Goal: Transaction & Acquisition: Purchase product/service

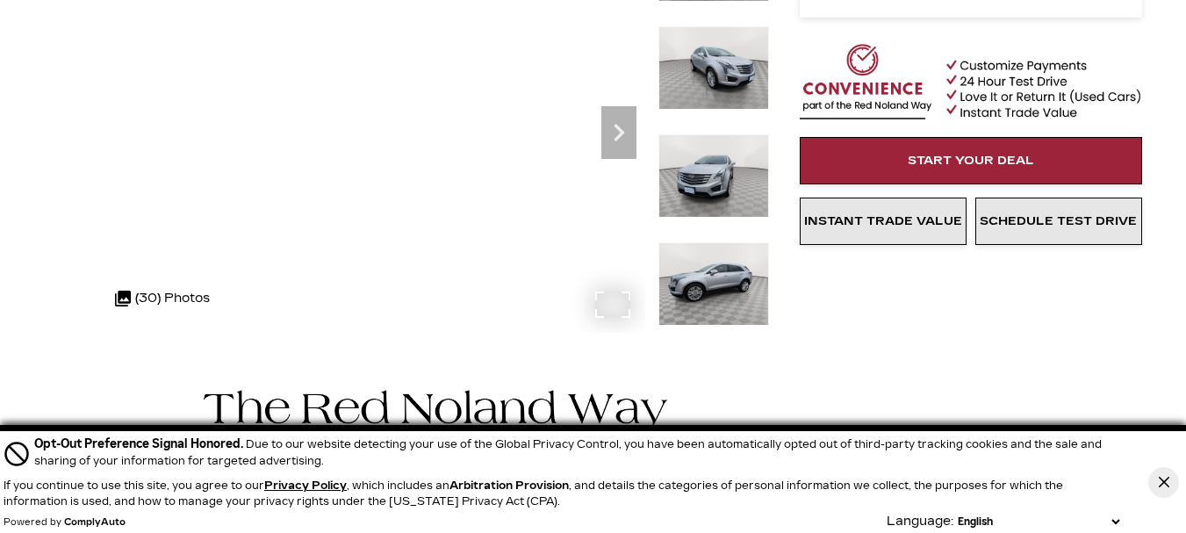
click at [157, 292] on div ".cls-1, .cls-3 { fill: #c50033; } .cls-1 { clip-rule: evenodd; } .cls-2 { clip-…" at bounding box center [162, 298] width 112 height 42
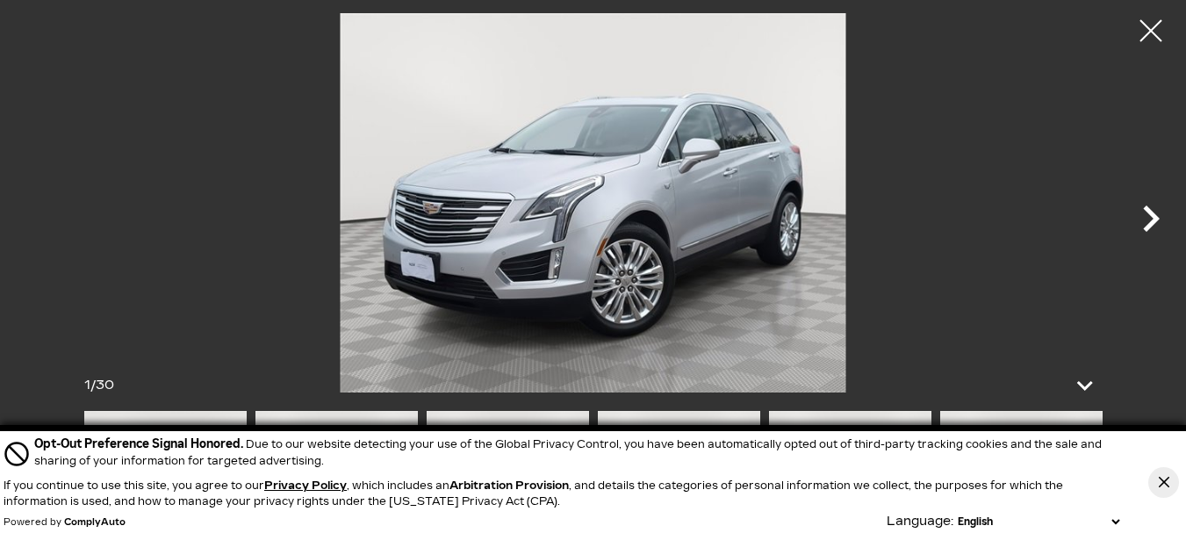
click at [1160, 219] on icon "Next" at bounding box center [1151, 218] width 17 height 26
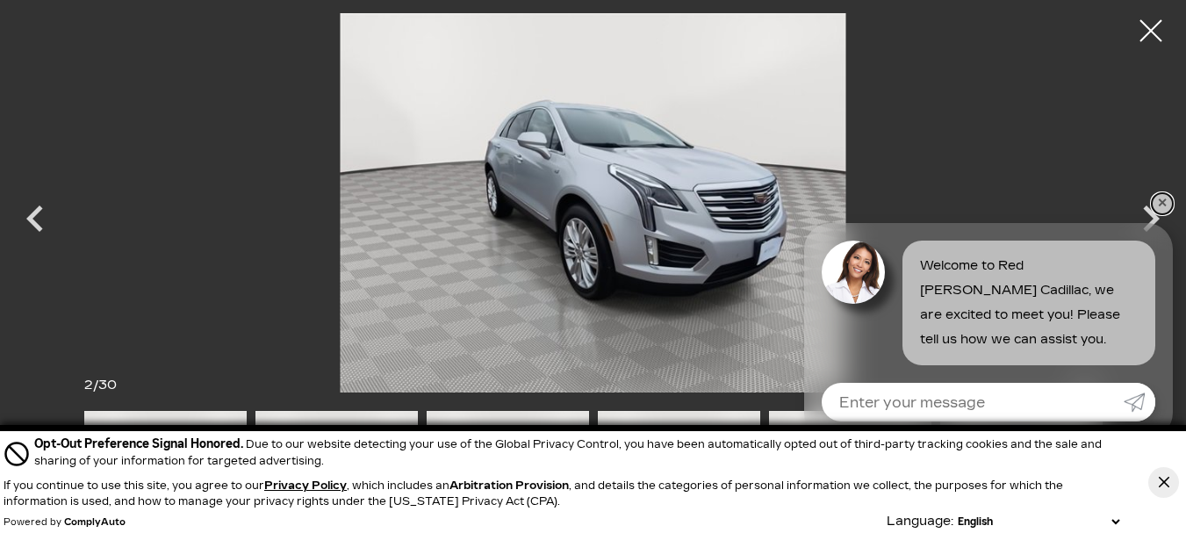
click at [1163, 198] on link "✕" at bounding box center [1162, 203] width 21 height 21
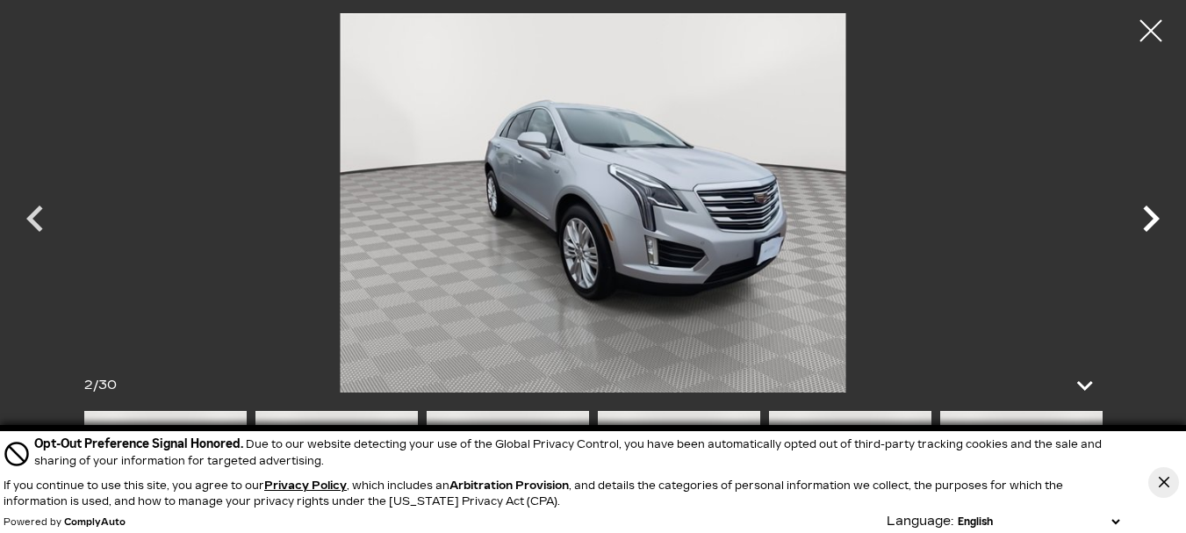
click at [1151, 219] on icon "Next" at bounding box center [1151, 218] width 53 height 53
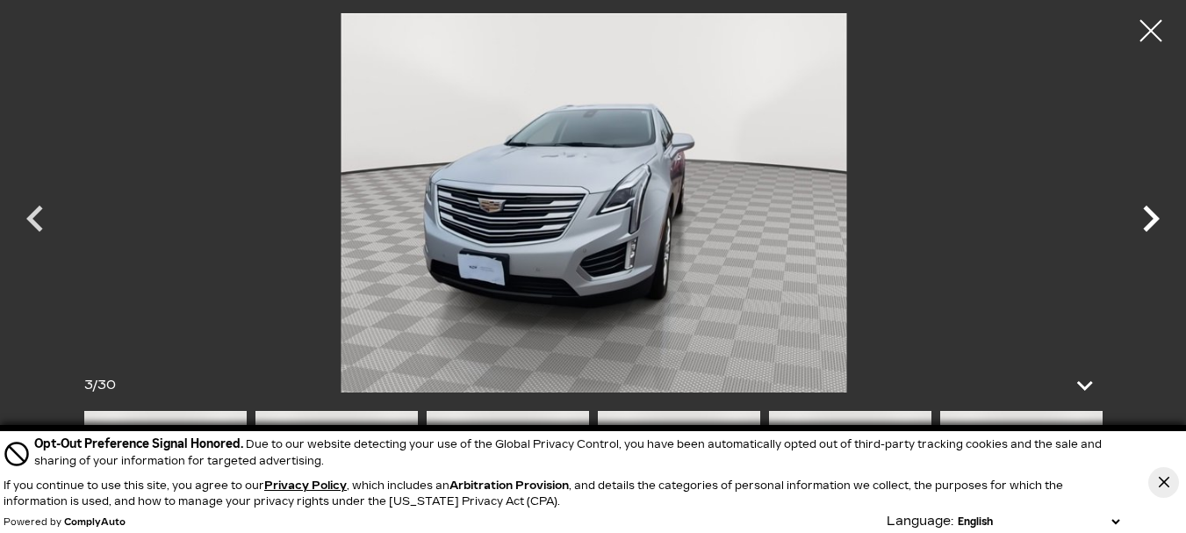
click at [1152, 218] on icon "Next" at bounding box center [1151, 218] width 53 height 53
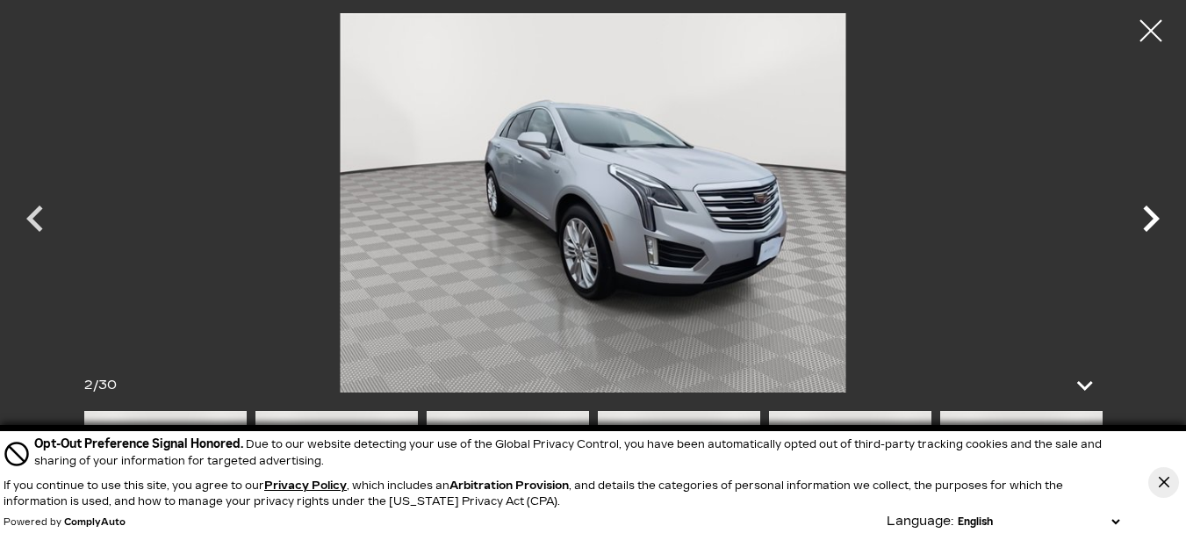
click at [1152, 218] on icon "Next" at bounding box center [1151, 218] width 53 height 53
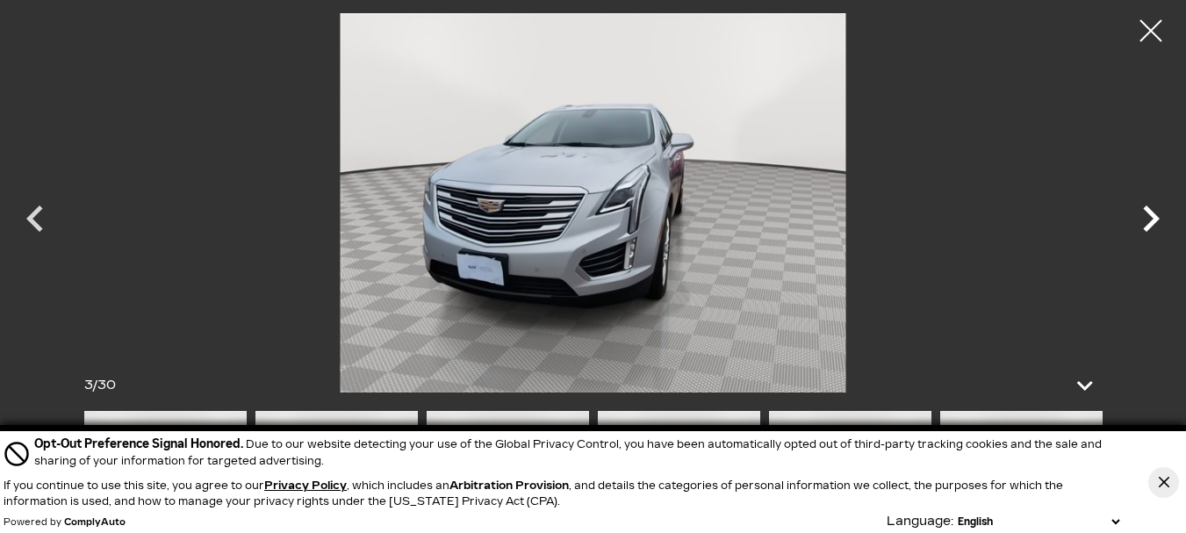
click at [1152, 218] on icon "Next" at bounding box center [1151, 218] width 53 height 53
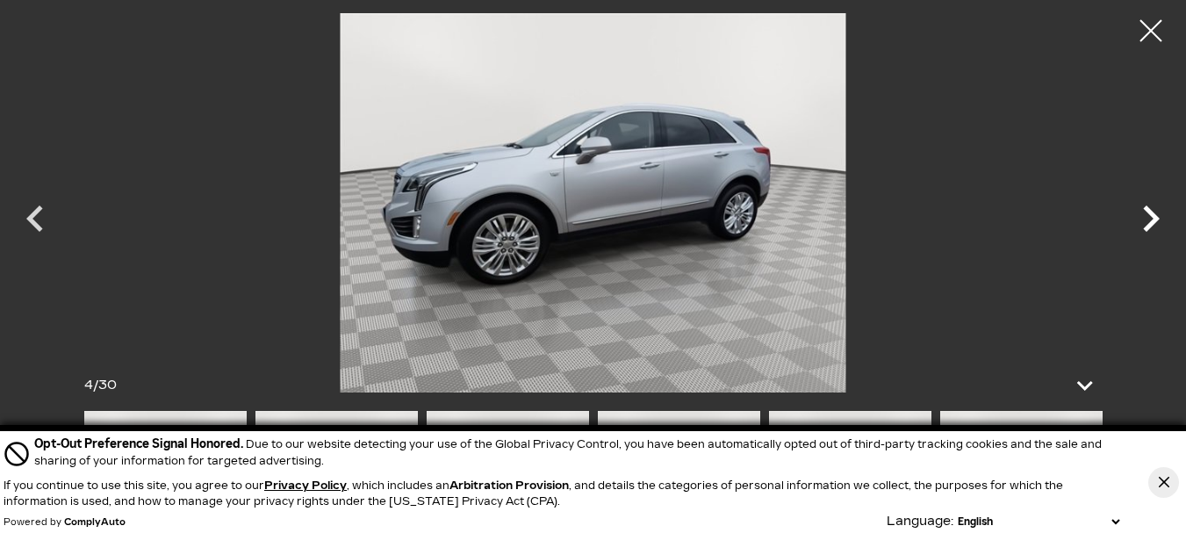
click at [1152, 218] on icon "Next" at bounding box center [1151, 218] width 53 height 53
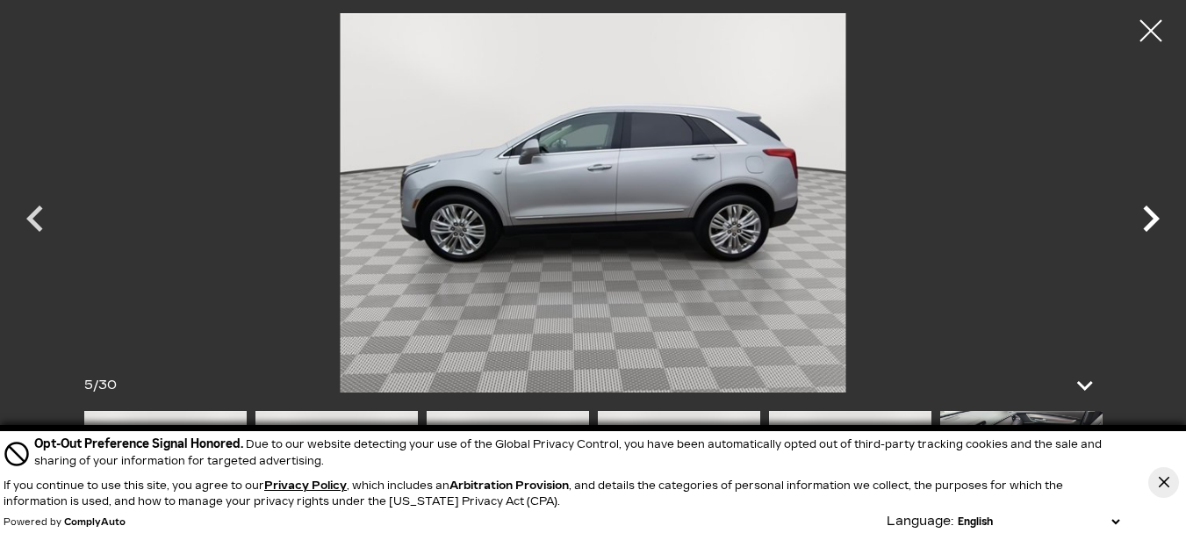
click at [1152, 218] on icon "Next" at bounding box center [1151, 218] width 53 height 53
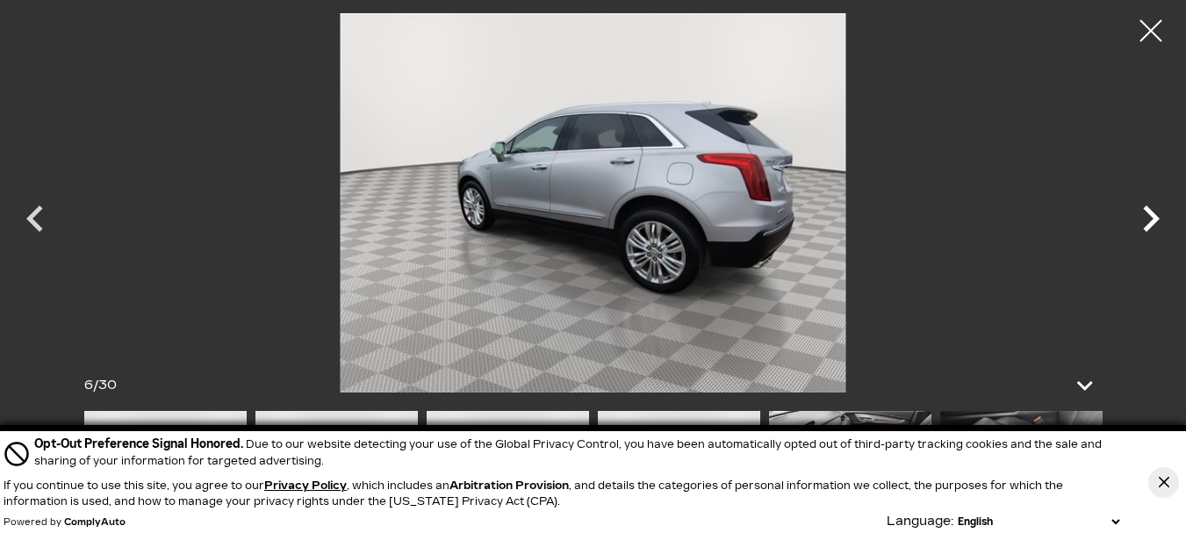
click at [1152, 218] on icon "Next" at bounding box center [1151, 218] width 53 height 53
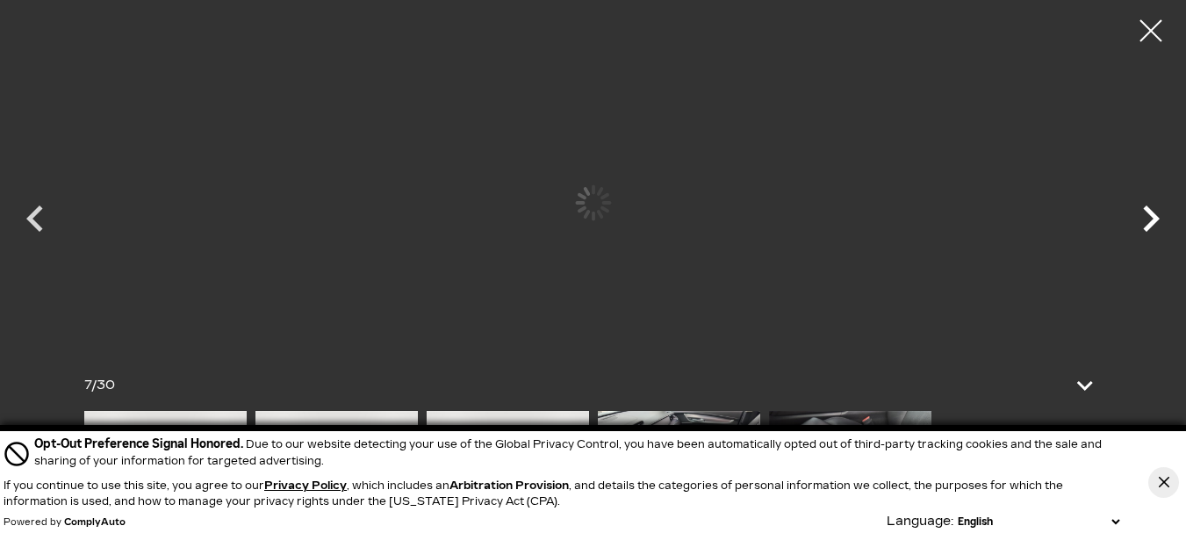
click at [1152, 218] on icon "Next" at bounding box center [1151, 218] width 53 height 53
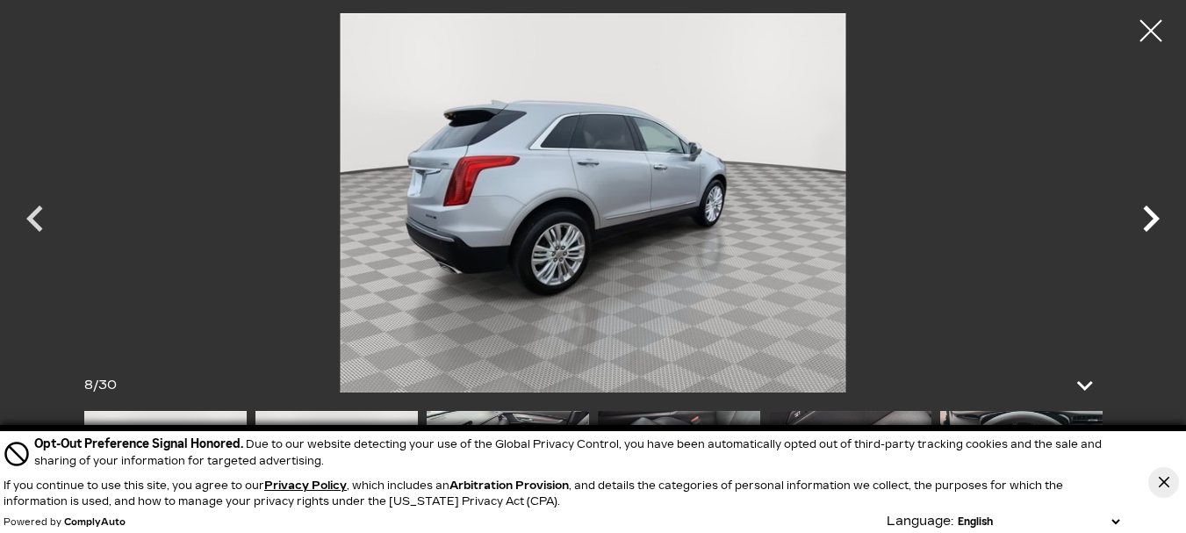
click at [1152, 218] on icon "Next" at bounding box center [1151, 218] width 53 height 53
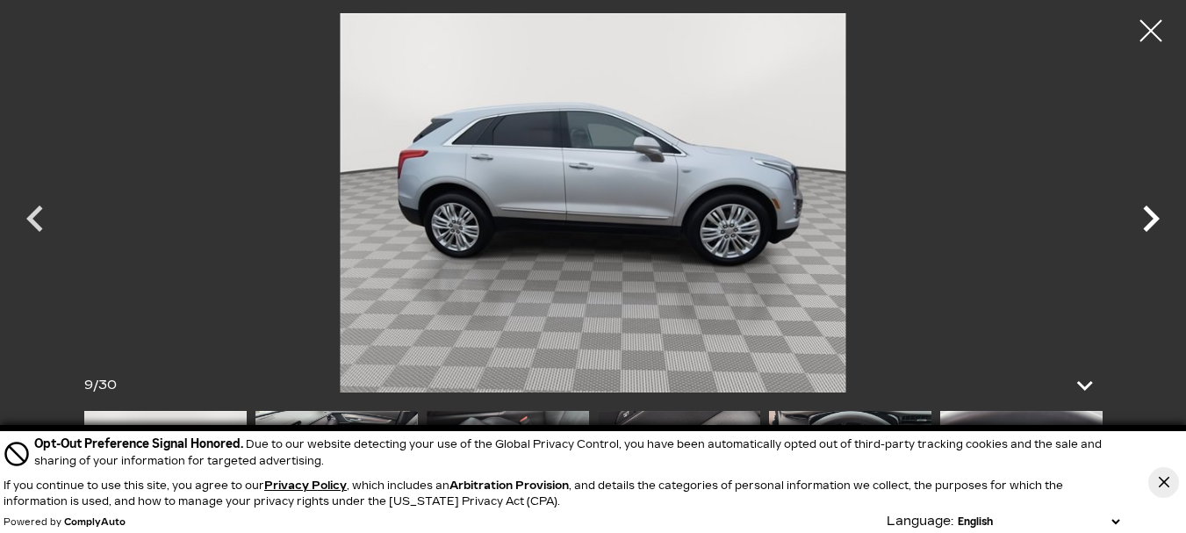
click at [1152, 218] on icon "Next" at bounding box center [1151, 218] width 53 height 53
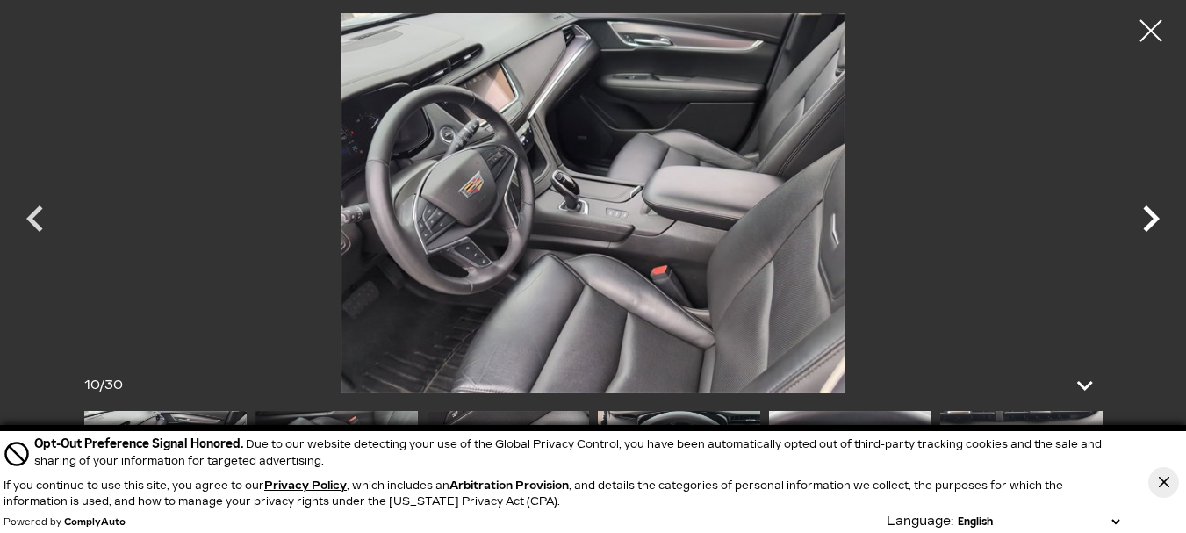
click at [1152, 218] on icon "Next" at bounding box center [1151, 218] width 53 height 53
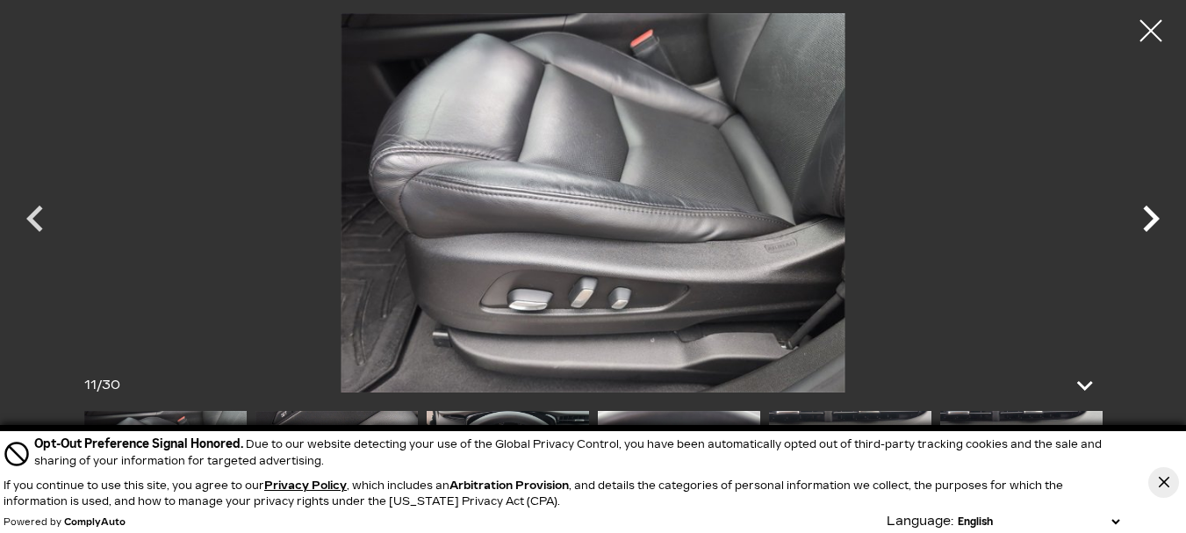
click at [1152, 218] on icon "Next" at bounding box center [1151, 218] width 53 height 53
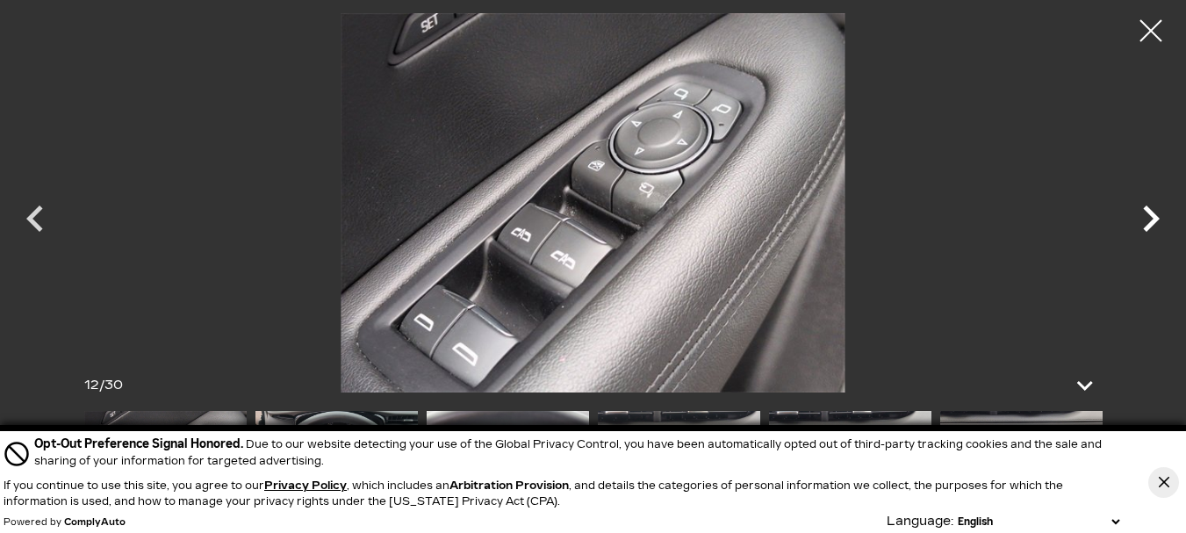
click at [1152, 218] on icon "Next" at bounding box center [1151, 218] width 53 height 53
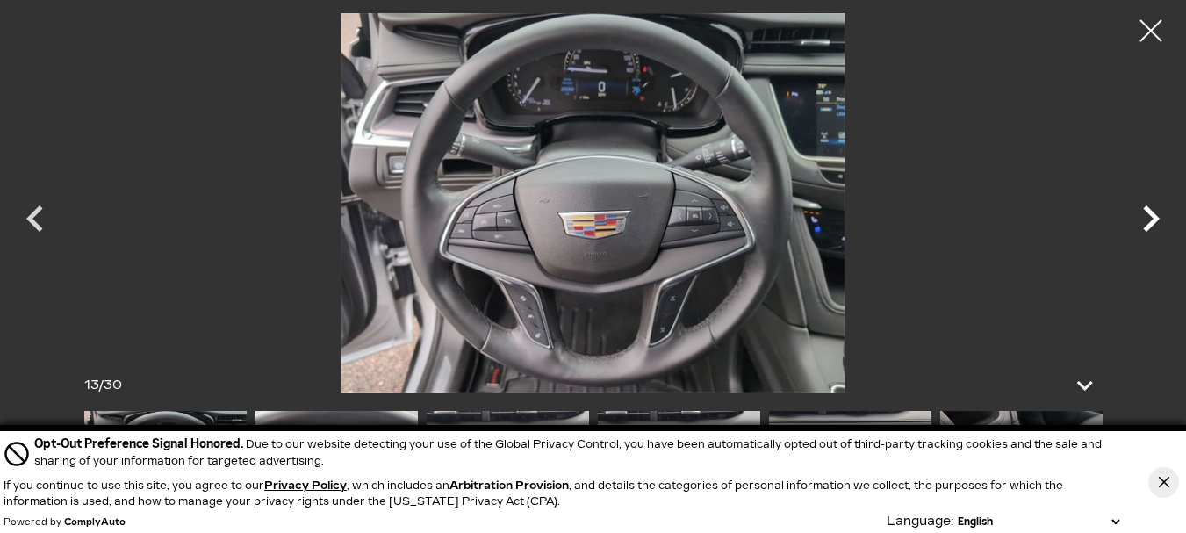
click at [1152, 218] on icon "Next" at bounding box center [1151, 218] width 53 height 53
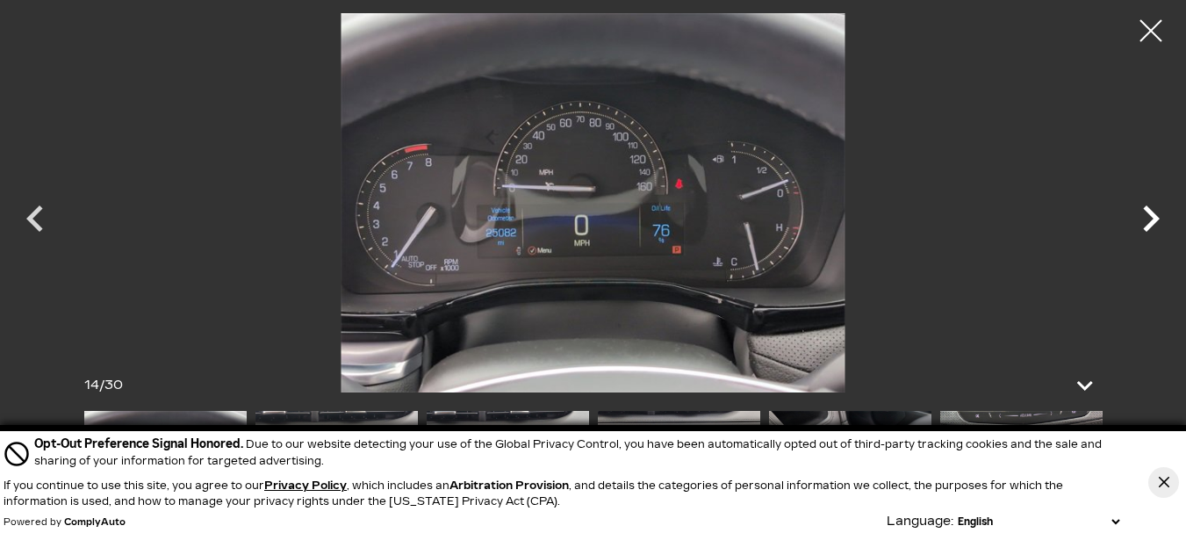
click at [1152, 218] on icon "Next" at bounding box center [1151, 218] width 53 height 53
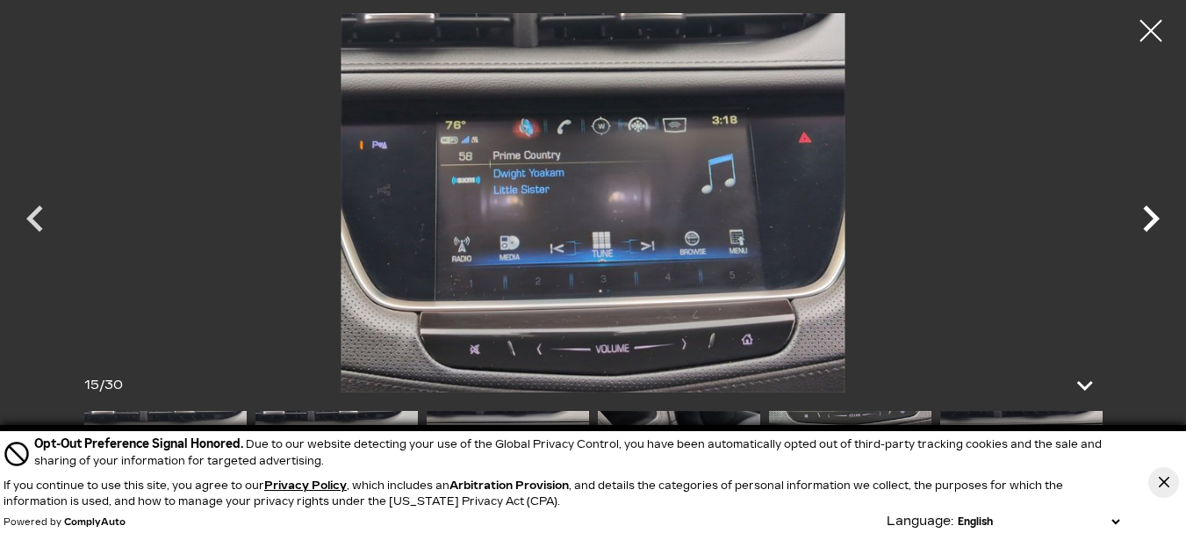
click at [1152, 218] on icon "Next" at bounding box center [1151, 218] width 53 height 53
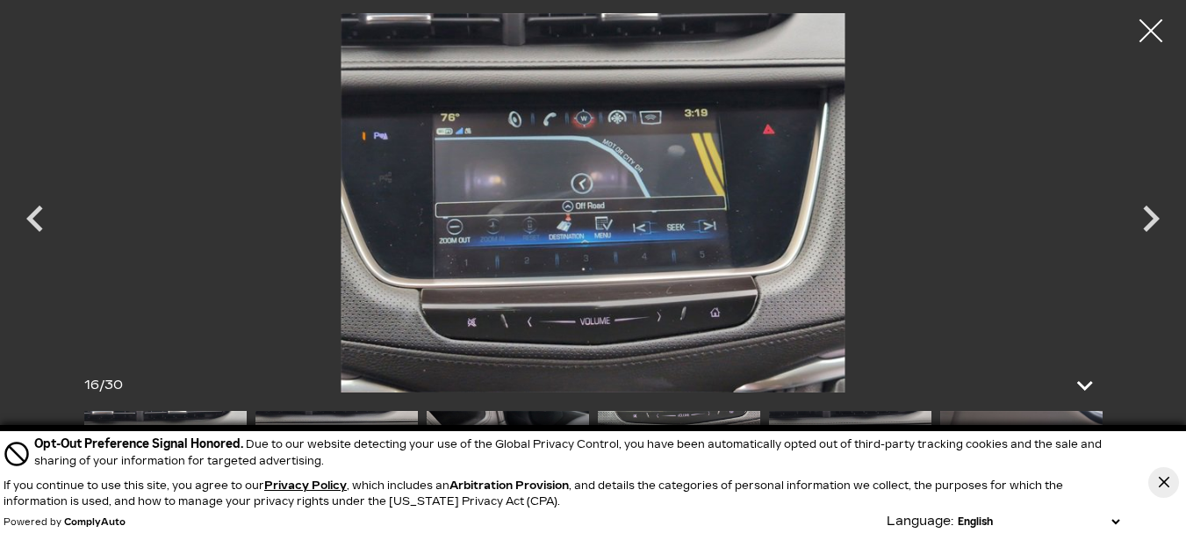
click at [1152, 27] on div at bounding box center [1151, 31] width 47 height 47
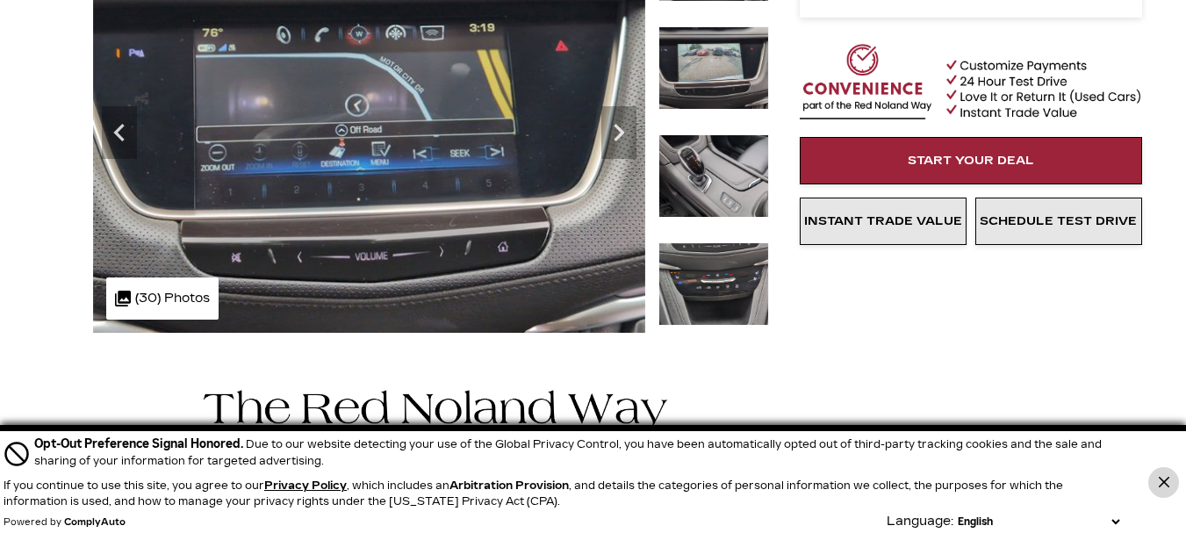
click at [1170, 482] on button "Close Button" at bounding box center [1164, 482] width 31 height 31
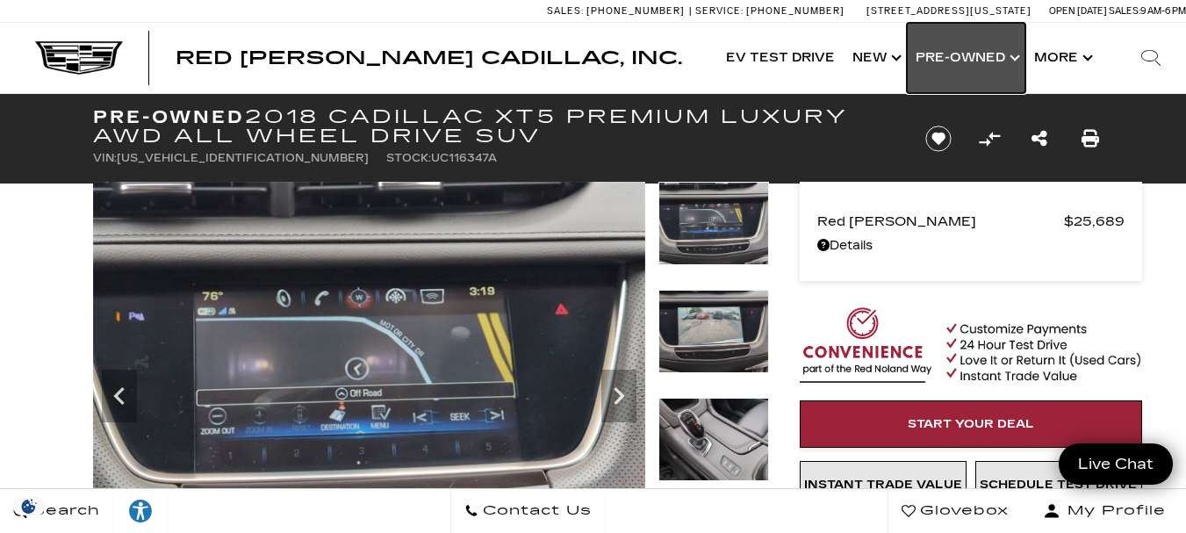
click at [1007, 59] on link "Show Pre-Owned" at bounding box center [966, 58] width 119 height 70
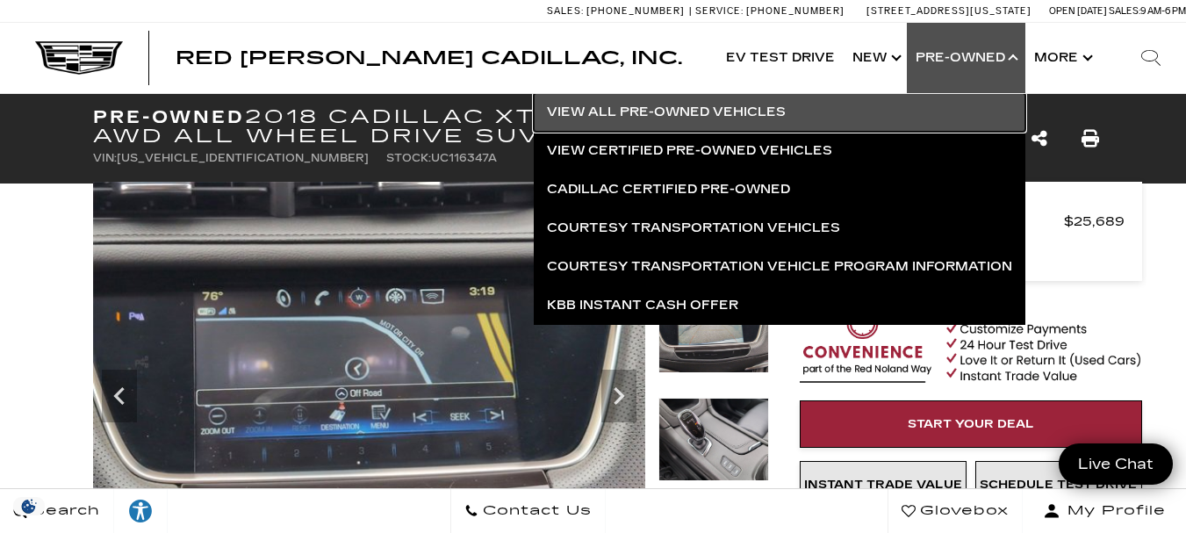
click at [648, 102] on link "View All Pre-Owned Vehicles" at bounding box center [780, 112] width 492 height 39
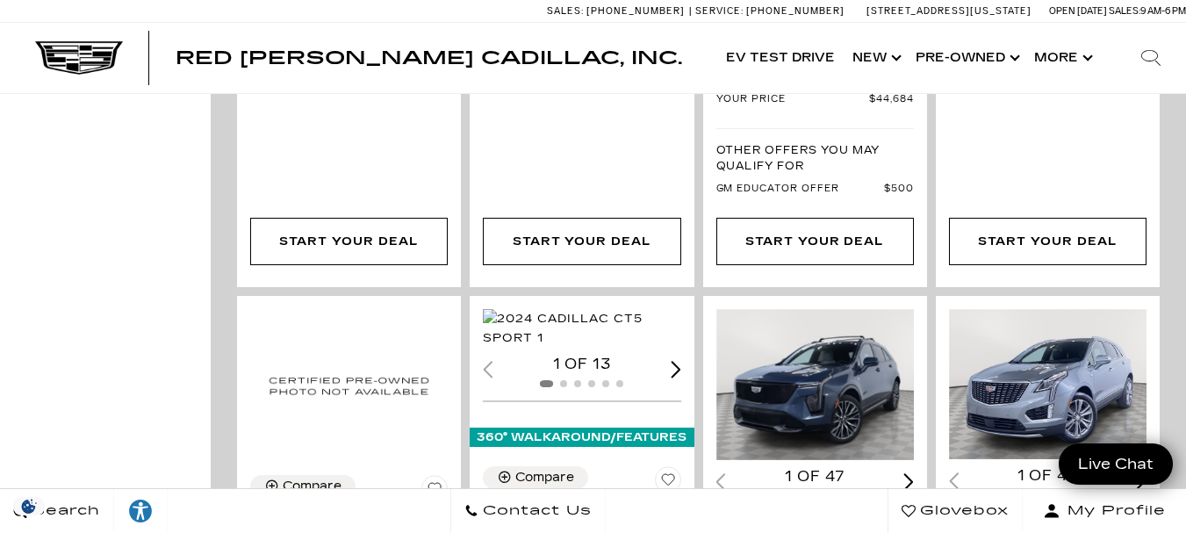
scroll to position [2195, 0]
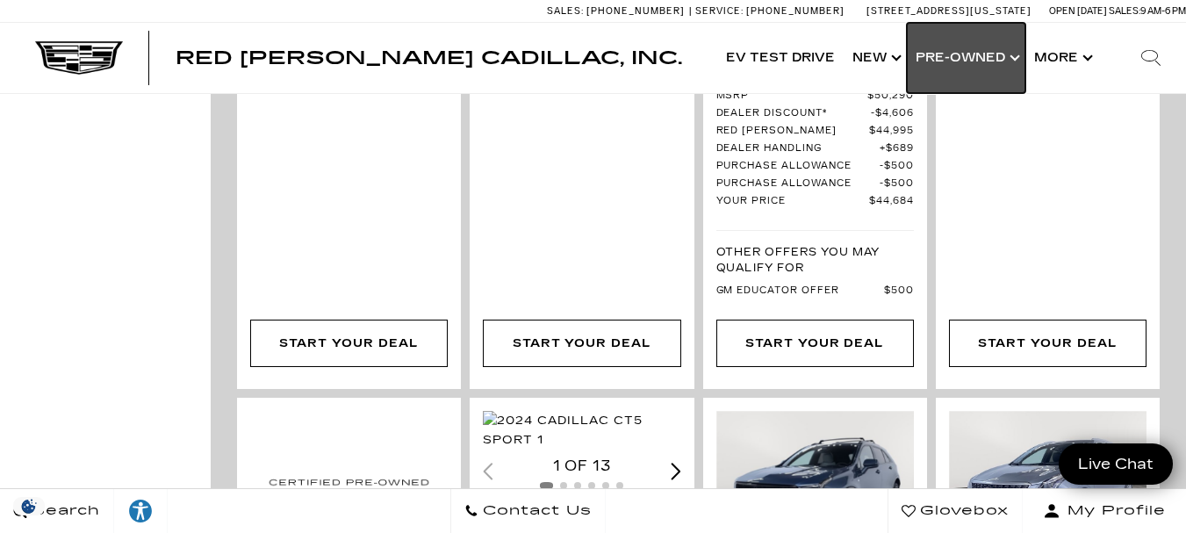
click at [1013, 58] on link "Show Pre-Owned" at bounding box center [966, 58] width 119 height 70
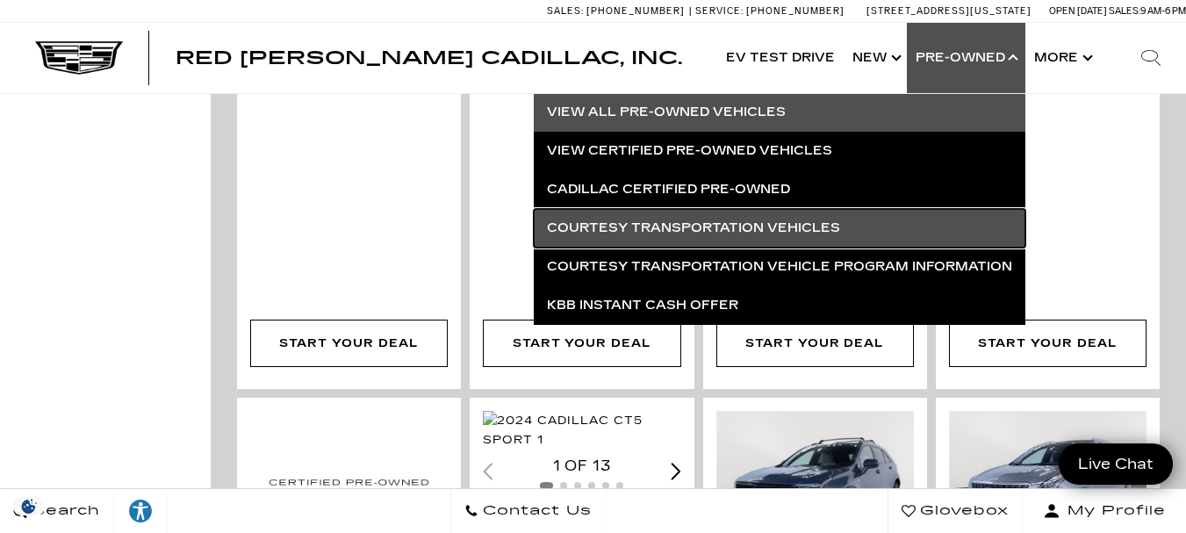
click at [591, 227] on link "Courtesy Transportation Vehicles" at bounding box center [780, 228] width 492 height 39
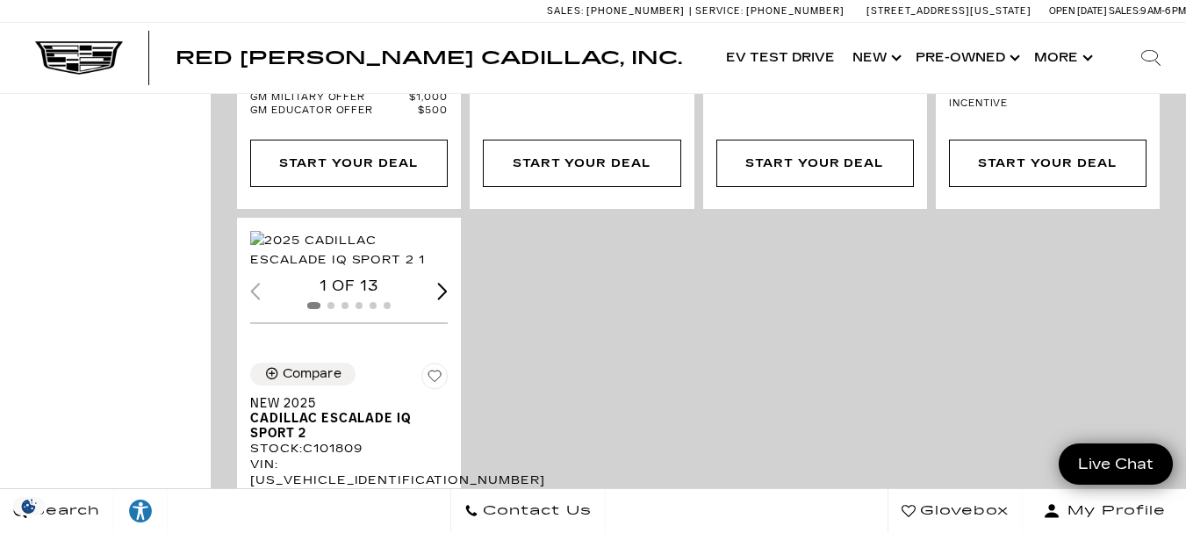
scroll to position [4566, 0]
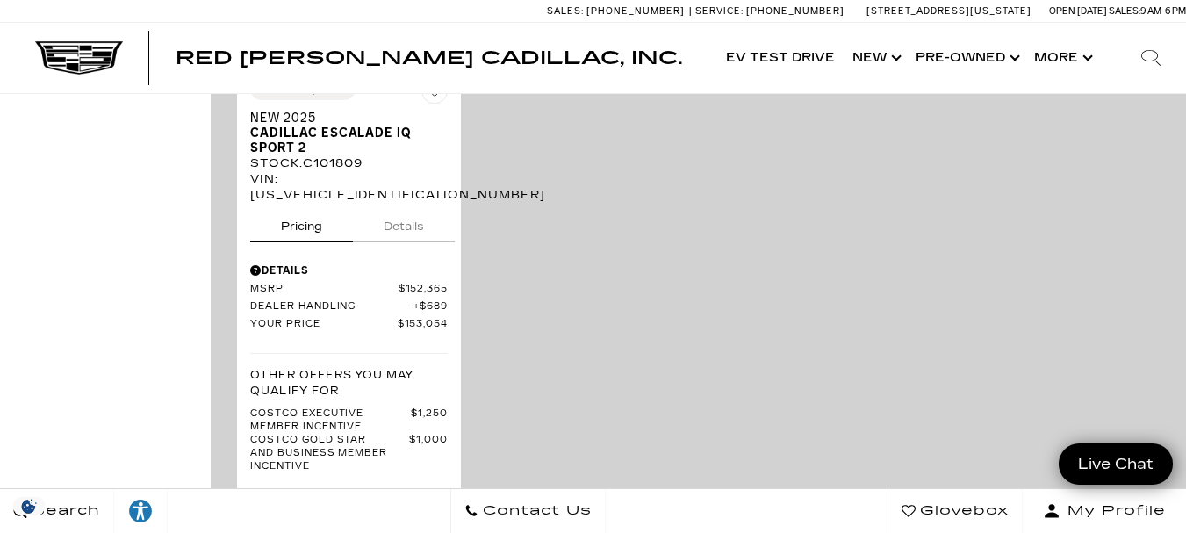
drag, startPoint x: 1047, startPoint y: 412, endPoint x: 1025, endPoint y: 384, distance: 35.7
